Goal: Information Seeking & Learning: Find specific fact

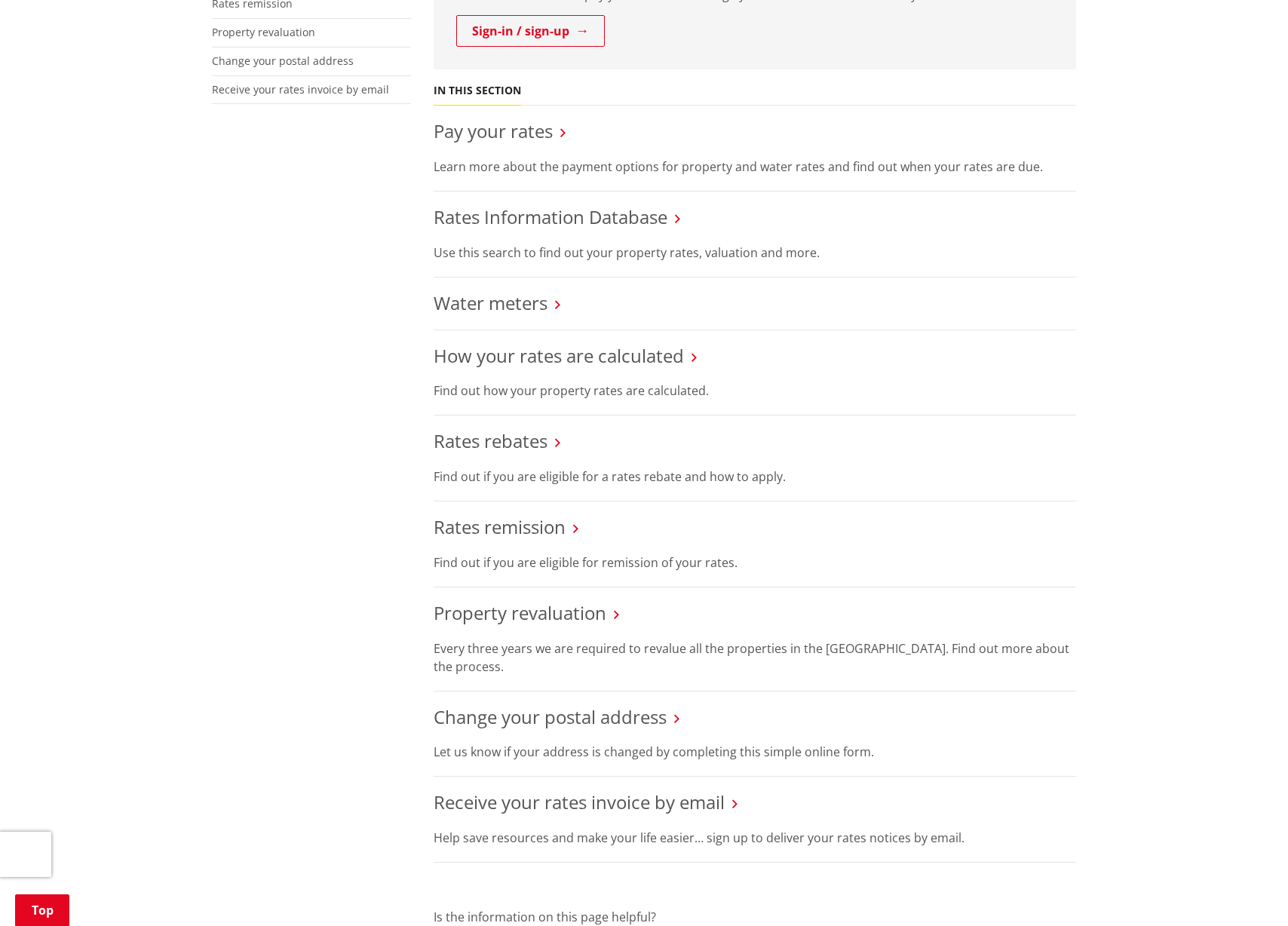
scroll to position [483, 0]
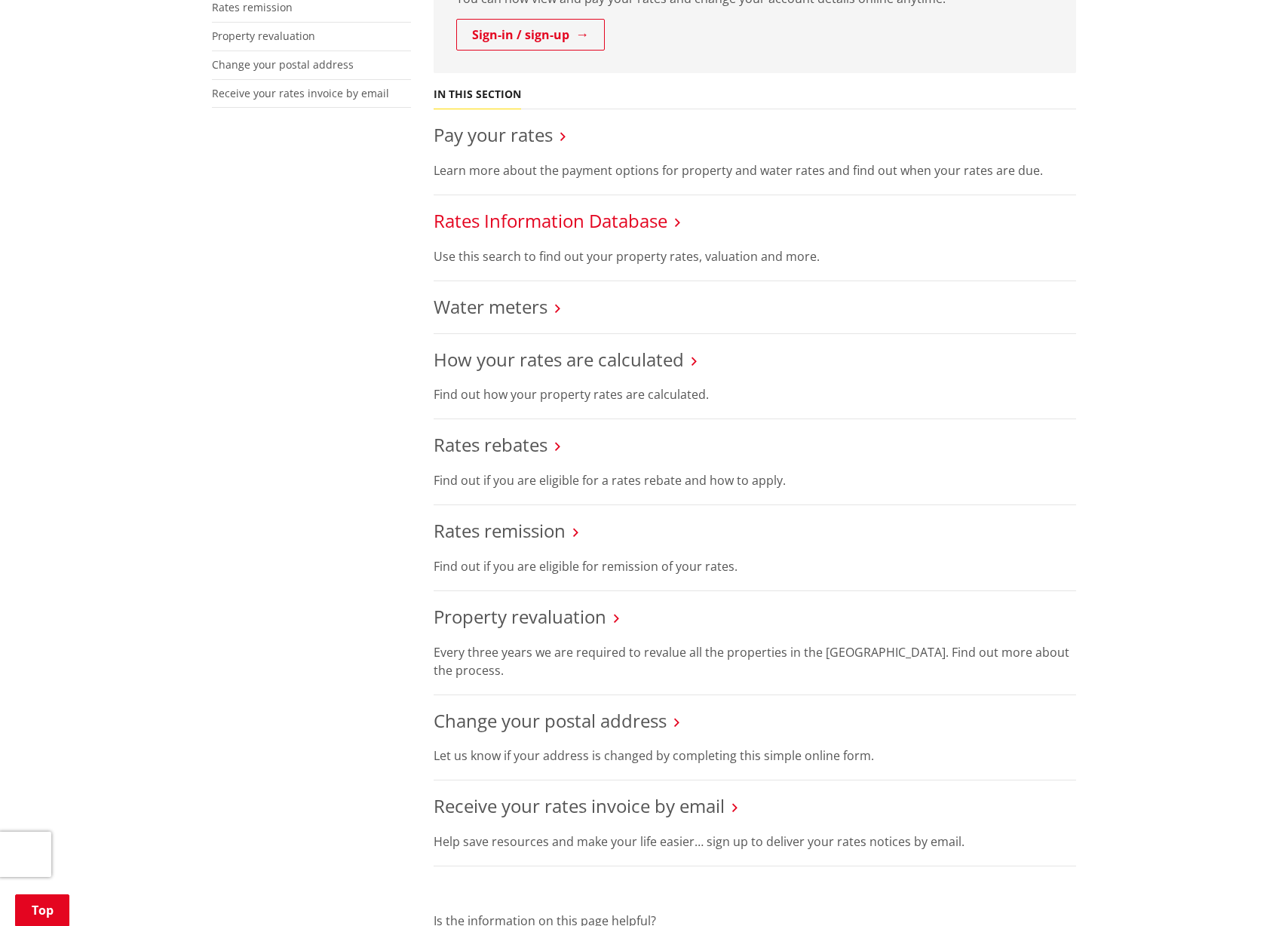
click at [470, 225] on link "Rates Information Database" at bounding box center [550, 220] width 234 height 25
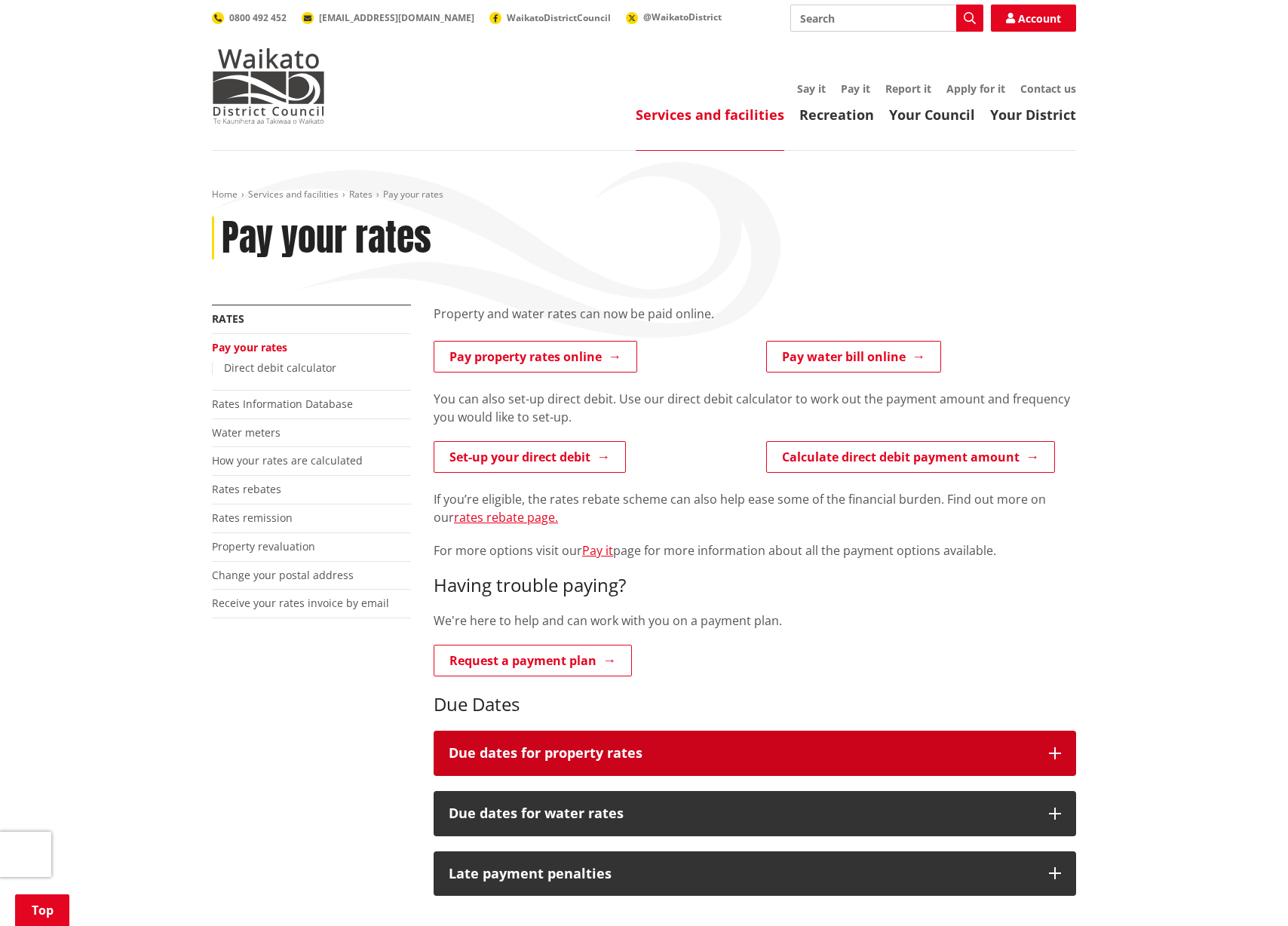
scroll to position [162, 0]
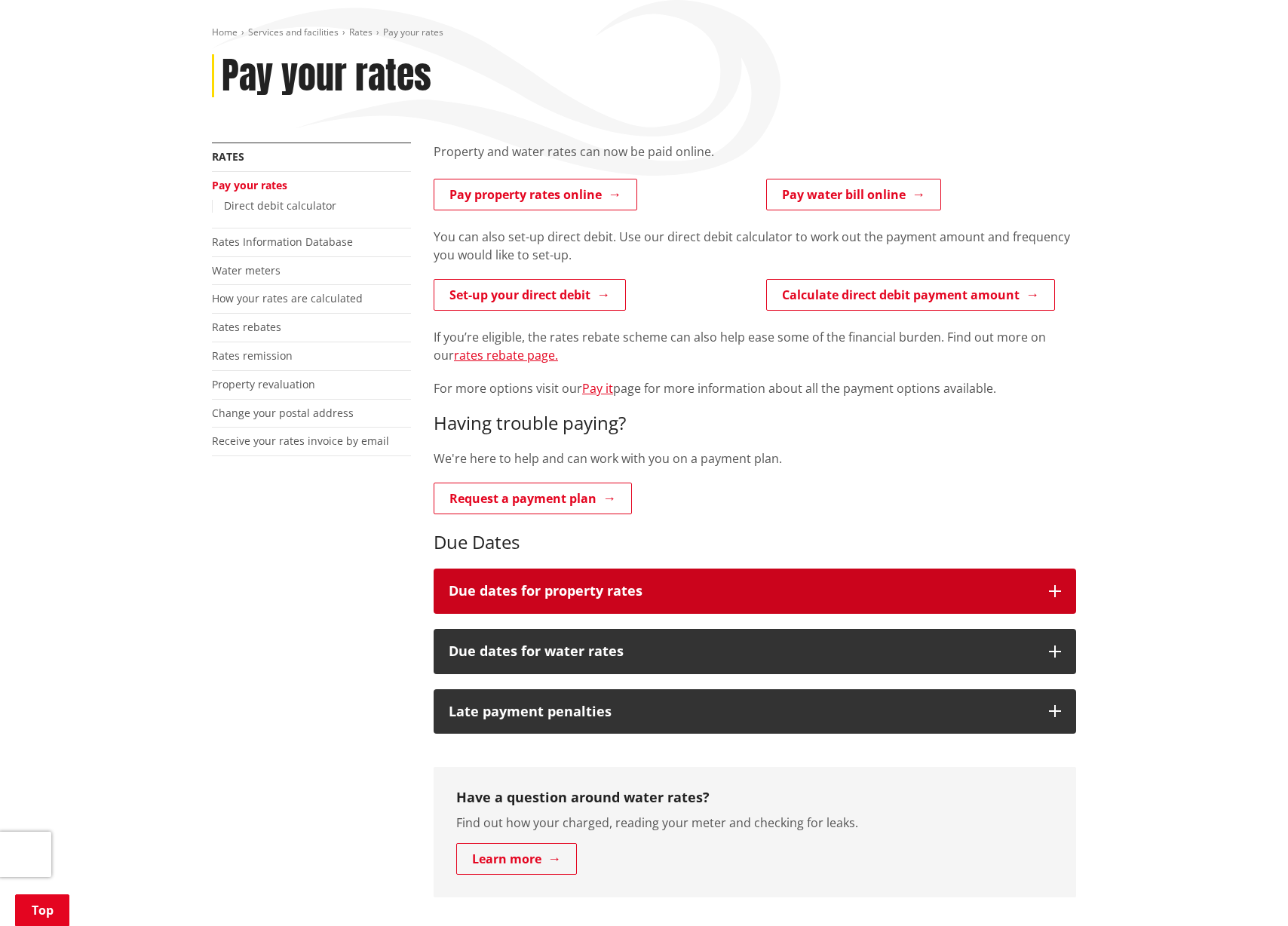
click at [673, 582] on button "Due dates for property rates" at bounding box center [754, 591] width 642 height 45
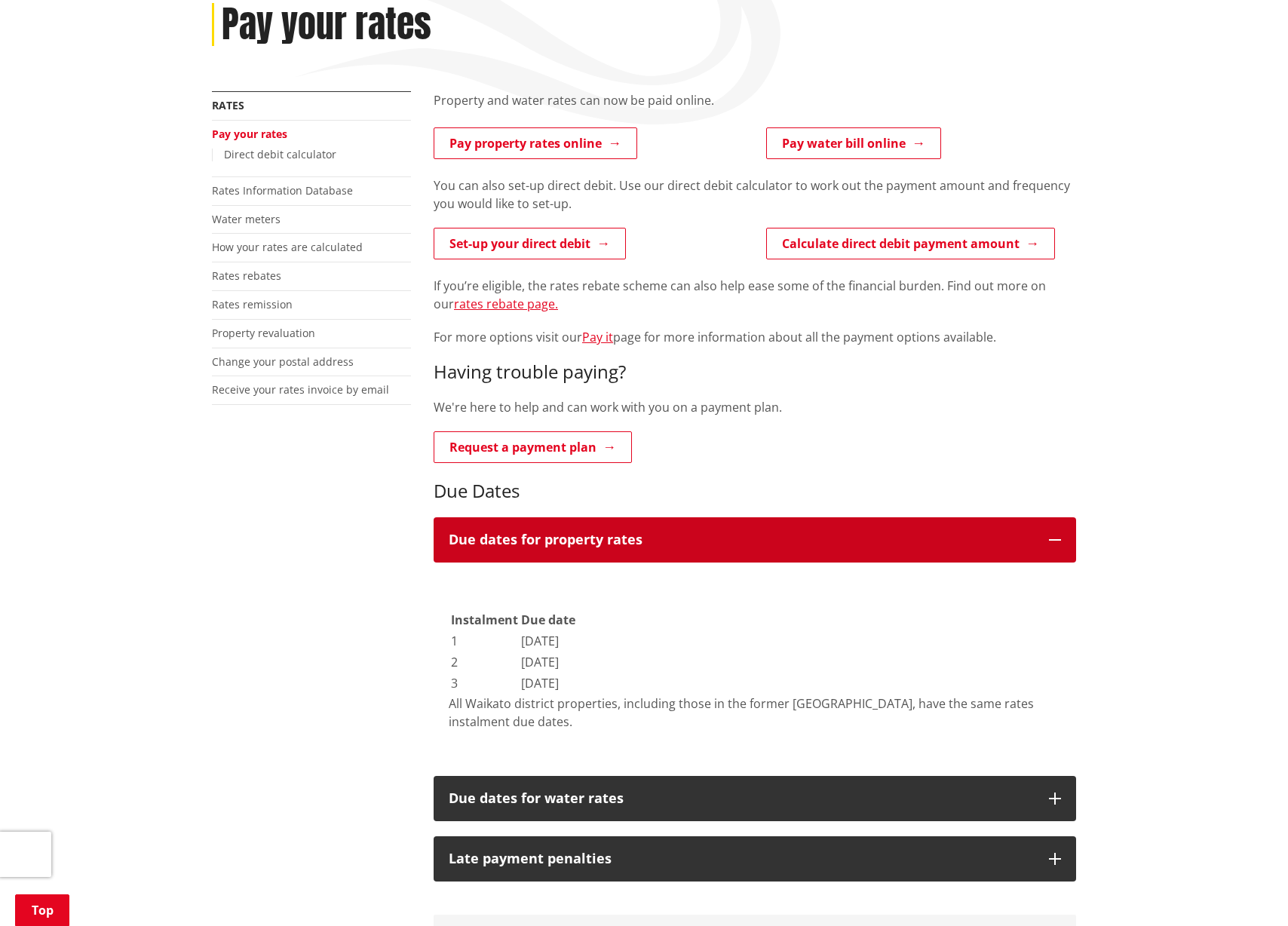
scroll to position [219, 0]
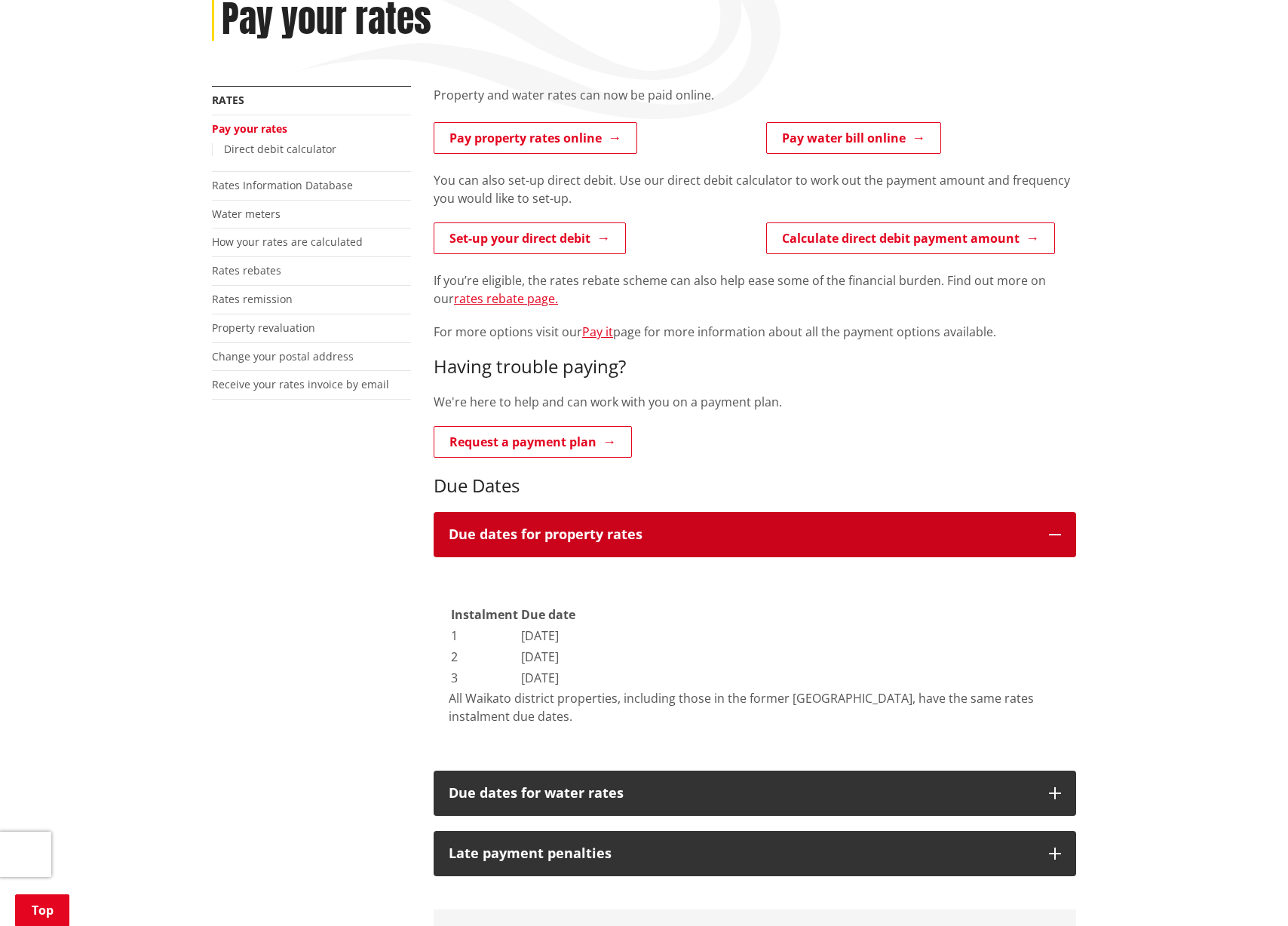
click at [572, 519] on button "Due dates for property rates" at bounding box center [754, 534] width 642 height 45
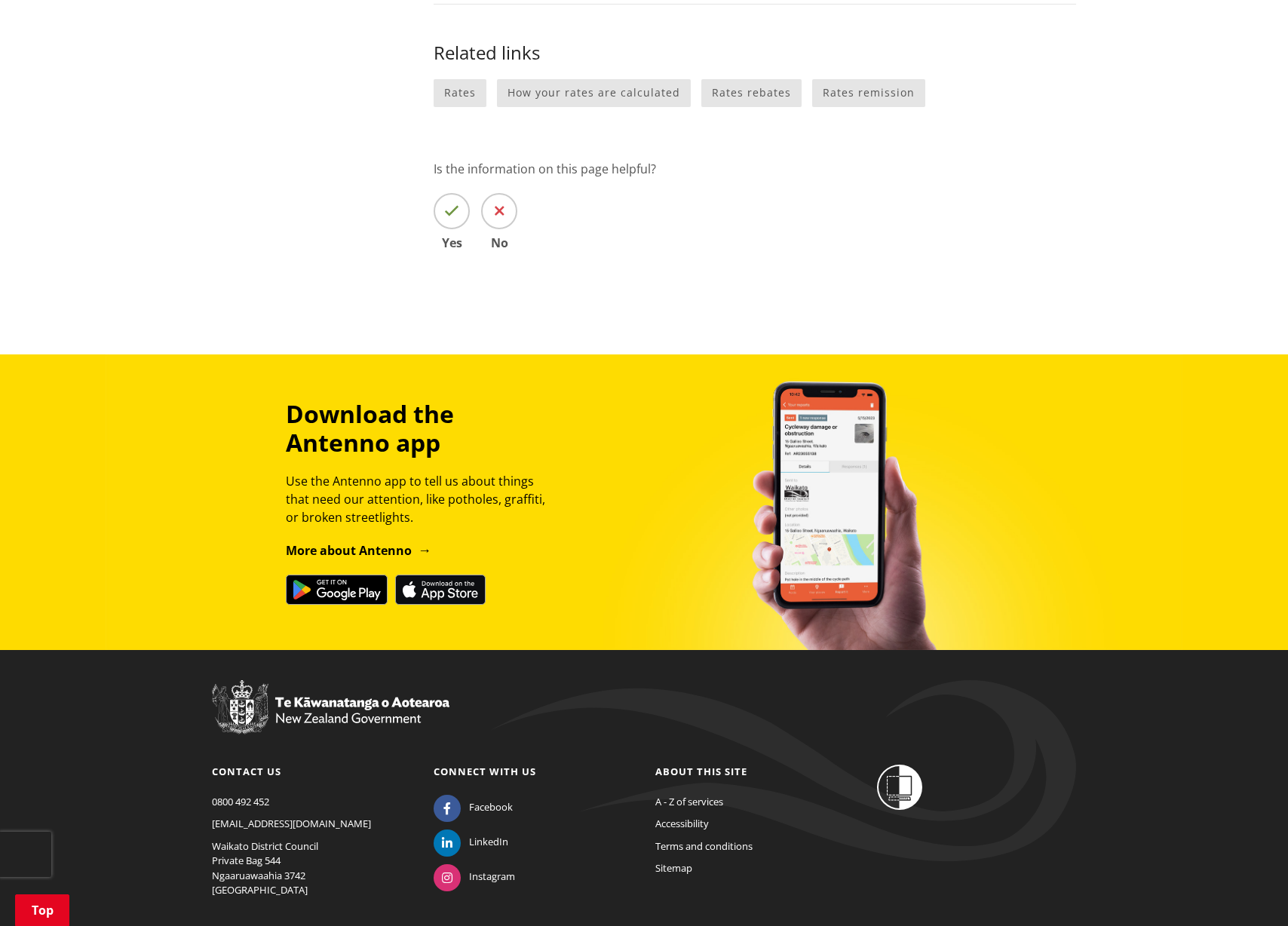
scroll to position [1096, 0]
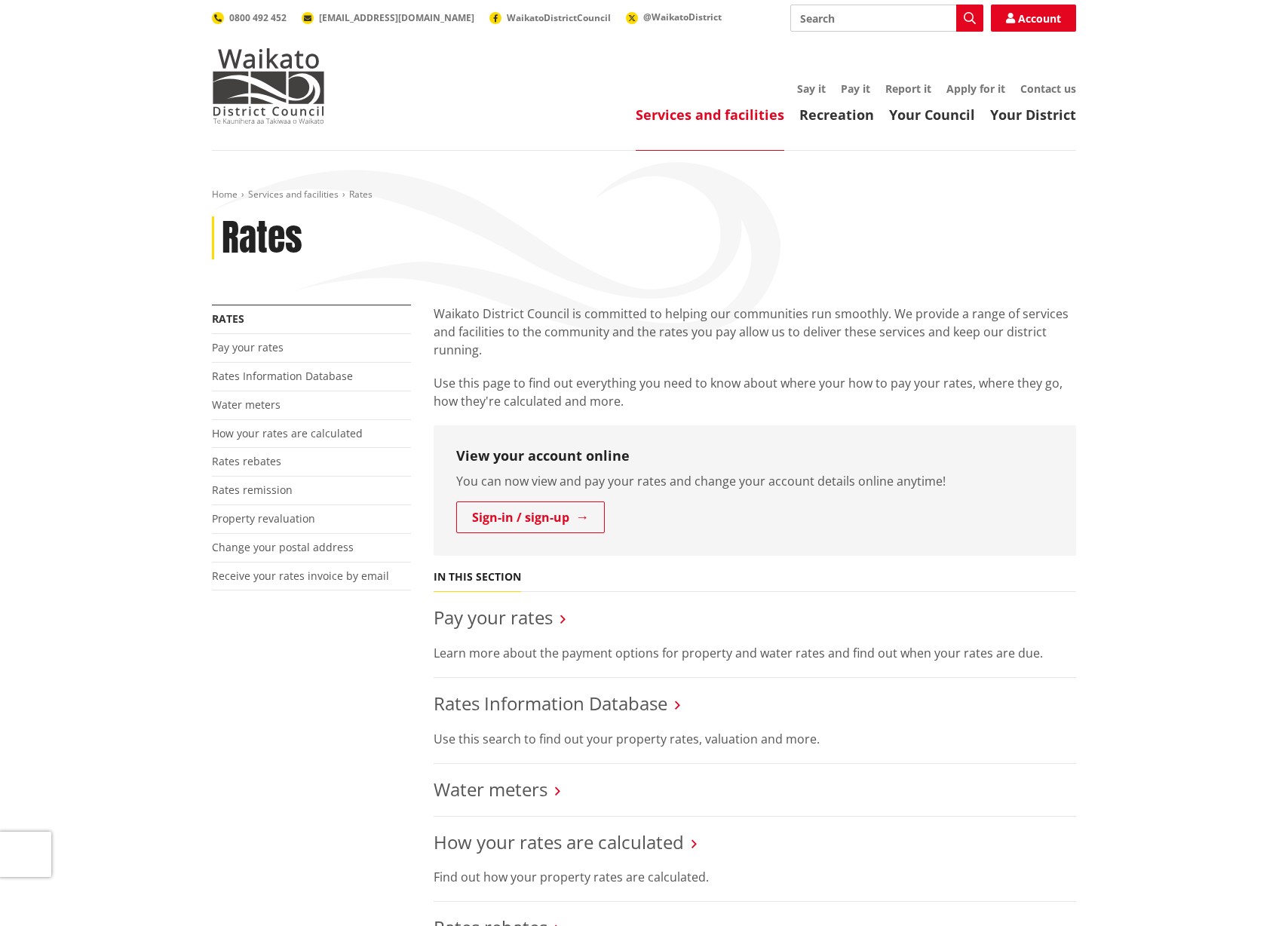
scroll to position [483, 0]
